Goal: Task Accomplishment & Management: Use online tool/utility

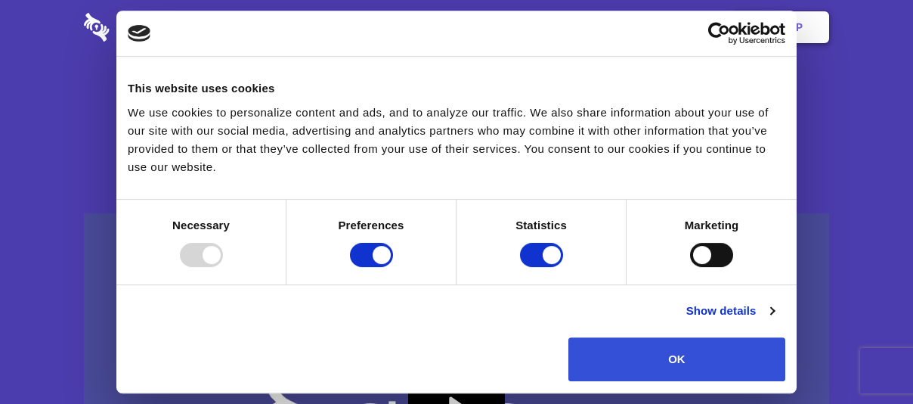
click at [567, 319] on button "OK" at bounding box center [676, 359] width 217 height 44
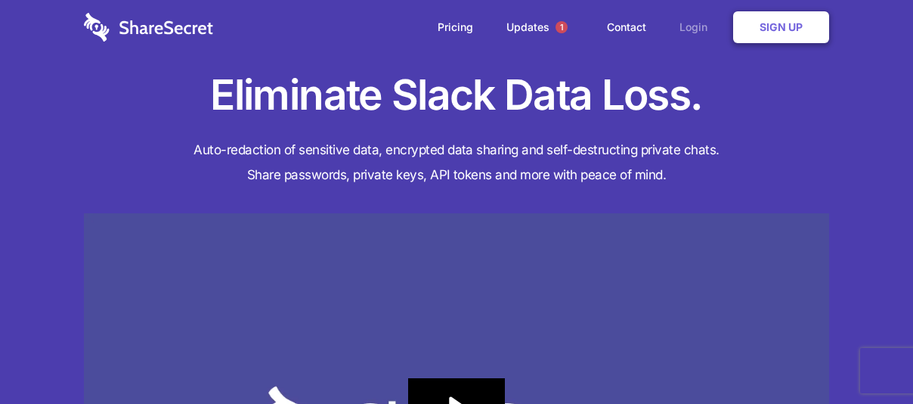
click at [567, 29] on link "Login" at bounding box center [697, 27] width 66 height 47
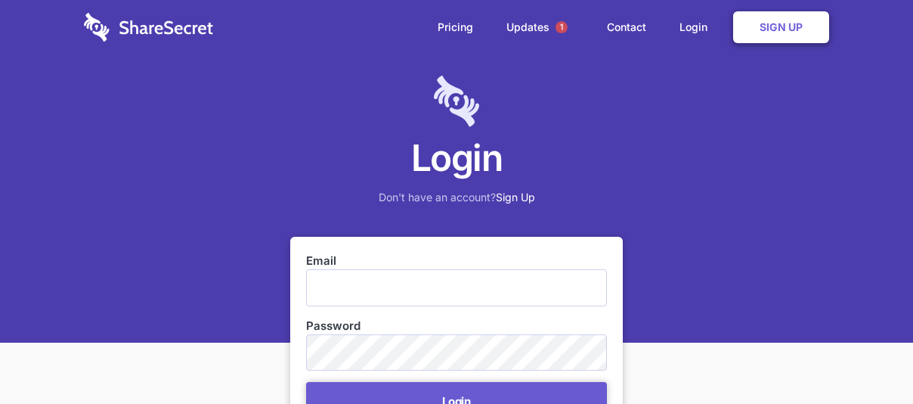
type input "[PERSON_NAME][EMAIL_ADDRESS][DOMAIN_NAME]"
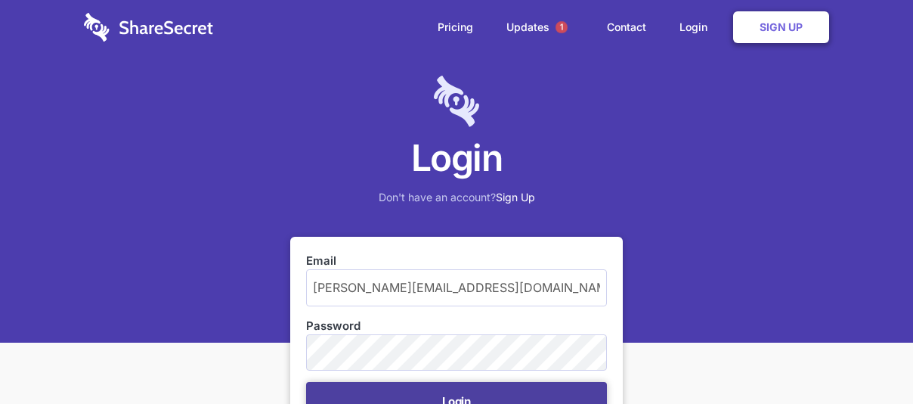
click at [440, 390] on button "Login" at bounding box center [456, 401] width 301 height 39
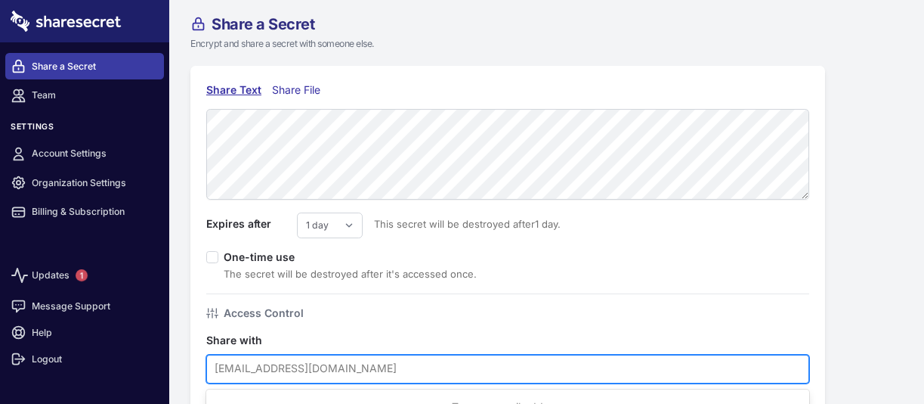
scroll to position [26, 0]
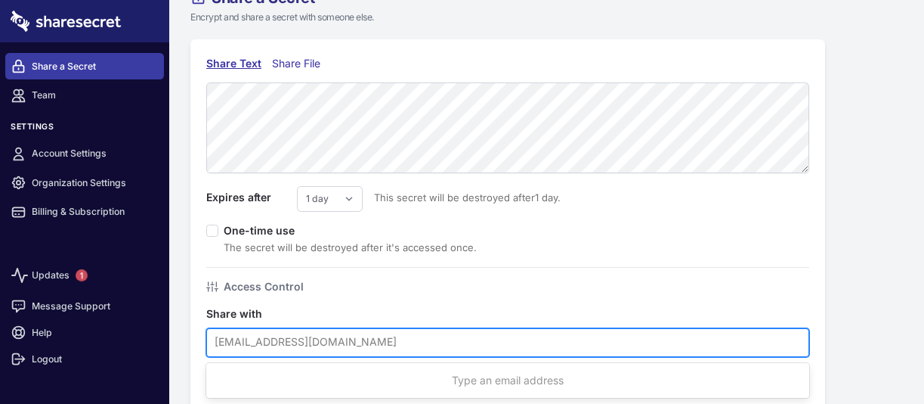
click at [302, 357] on div "Use Up and Down to choose options, press Enter to select the currently focused …" at bounding box center [507, 342] width 603 height 29
paste input "[PERSON_NAME][EMAIL_ADDRESS][PERSON_NAME][DOMAIN_NAME]"
type input "[PERSON_NAME][EMAIL_ADDRESS][PERSON_NAME][DOMAIN_NAME]"
click at [341, 203] on select "1 day 2 days 3 days 4 days 5 days 6 days 7 days" at bounding box center [330, 199] width 66 height 26
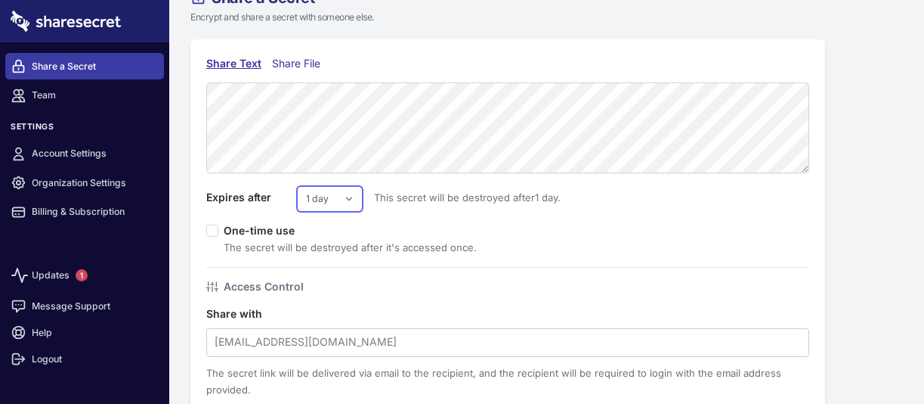
select select "5"
click at [297, 186] on select "1 day 2 days 3 days 4 days 5 days 6 days 7 days" at bounding box center [330, 199] width 66 height 26
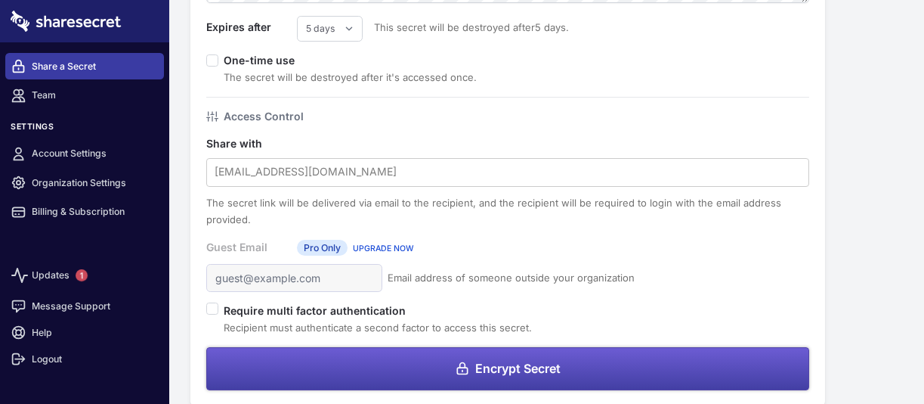
scroll to position [215, 0]
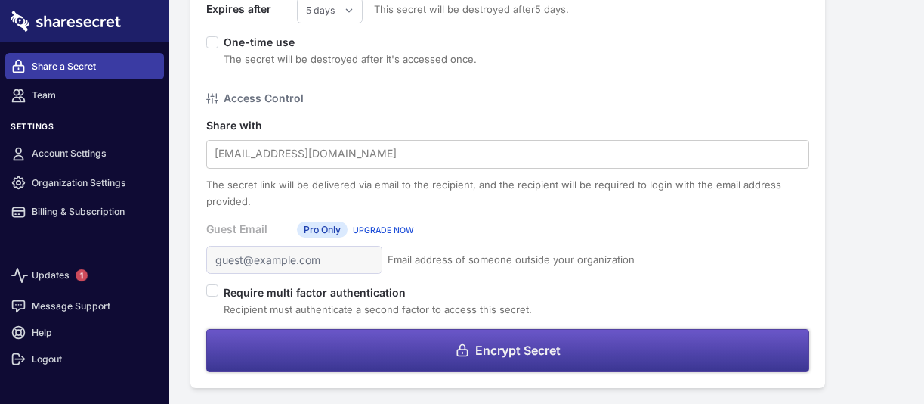
click at [602, 347] on button "Encrypt Secret" at bounding box center [507, 350] width 603 height 43
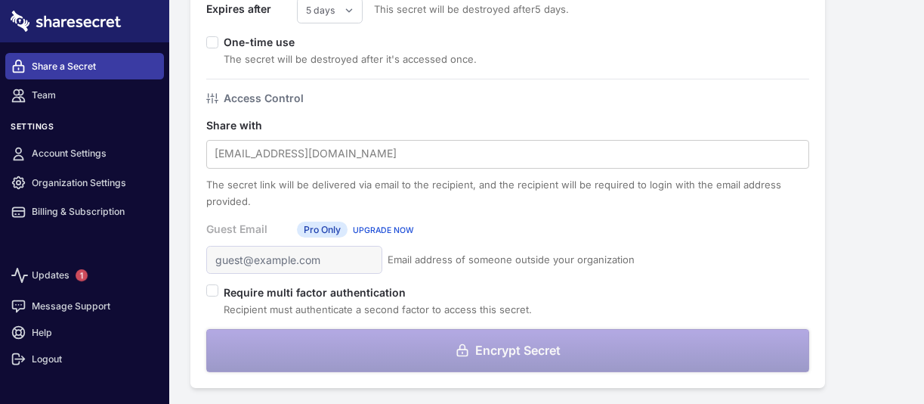
scroll to position [0, 0]
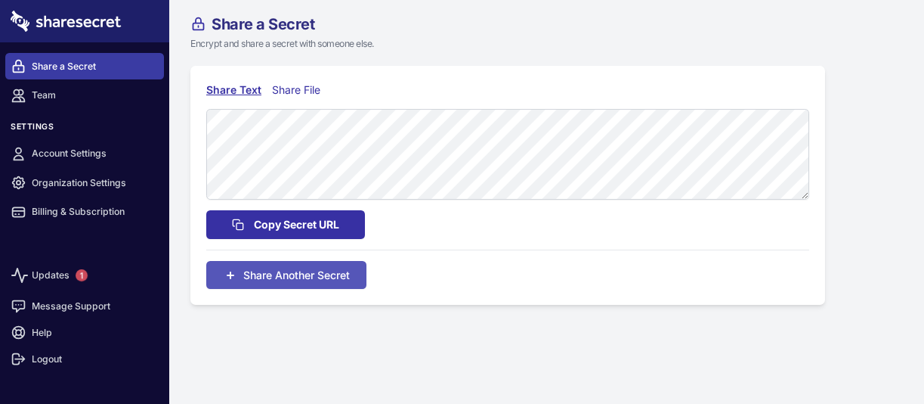
click at [256, 218] on span "Copy Secret URL" at bounding box center [296, 224] width 85 height 17
